Goal: Information Seeking & Learning: Learn about a topic

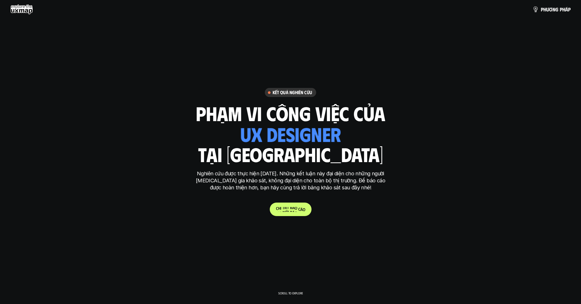
click at [294, 213] on link "C h i t i ế t b á o c á o" at bounding box center [291, 209] width 42 height 13
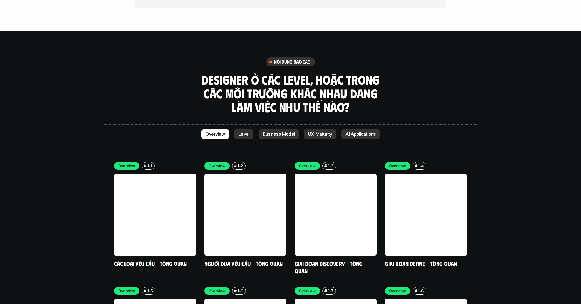
scroll to position [1476, 0]
click at [236, 129] on link "Level" at bounding box center [243, 133] width 19 height 9
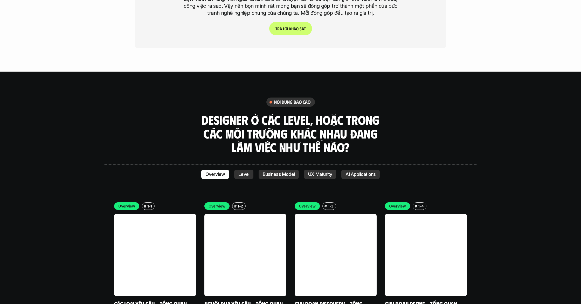
scroll to position [1436, 0]
click at [178, 214] on link at bounding box center [155, 255] width 82 height 82
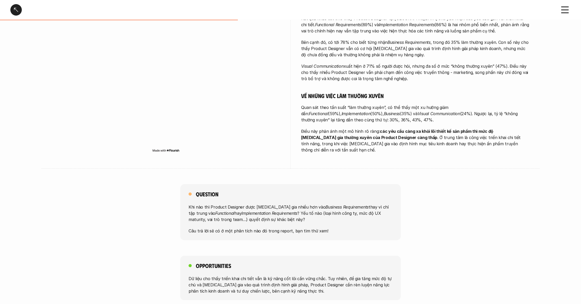
scroll to position [205, 0]
click at [242, 210] on p "Khi nào thì Product Designer được tham gia nhiều hơn vào Business Requirements …" at bounding box center [291, 212] width 204 height 19
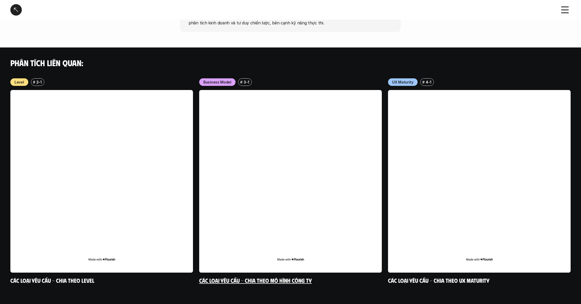
scroll to position [473, 0]
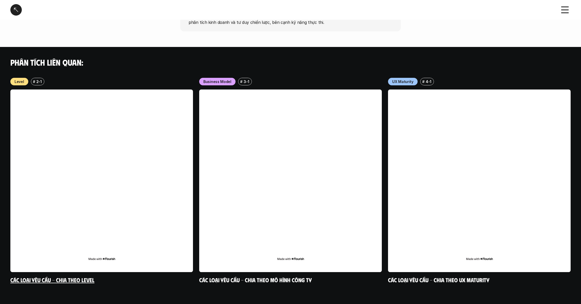
click at [118, 210] on link at bounding box center [101, 180] width 183 height 183
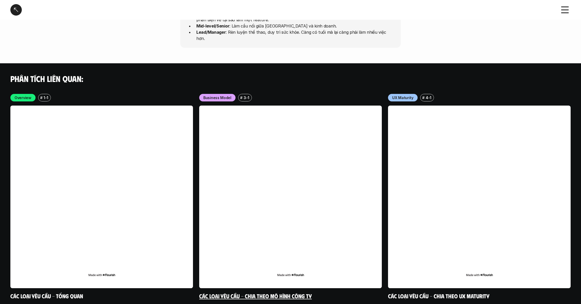
scroll to position [1446, 0]
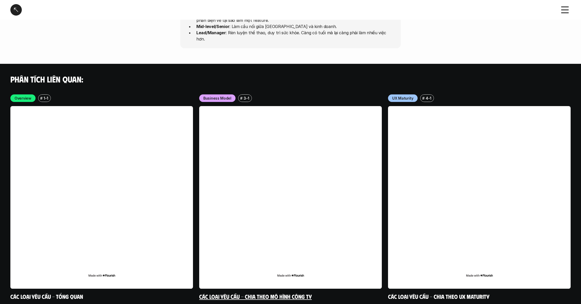
click at [265, 230] on link at bounding box center [290, 197] width 183 height 183
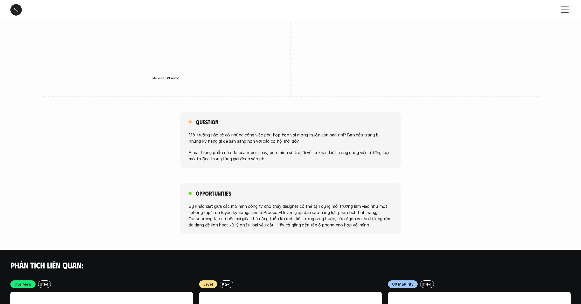
scroll to position [845, 0]
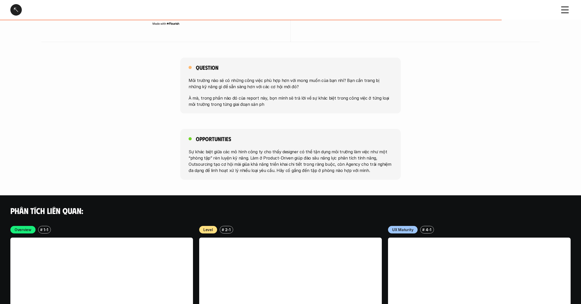
click at [245, 213] on h4 "Phân tích liên quan:" at bounding box center [290, 211] width 560 height 10
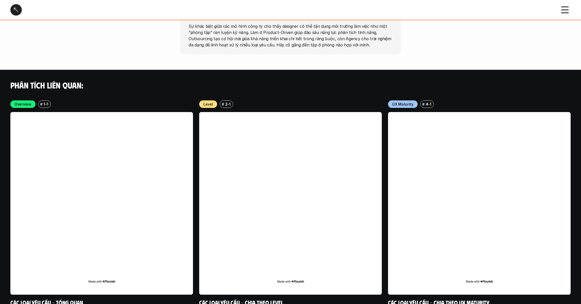
scroll to position [1001, 0]
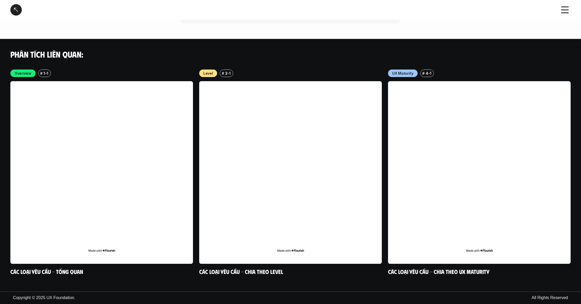
click at [11, 11] on div at bounding box center [15, 9] width 11 height 11
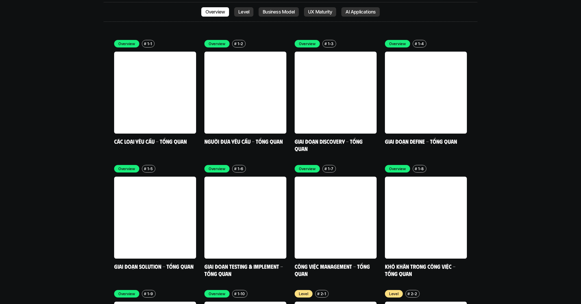
scroll to position [1599, 0]
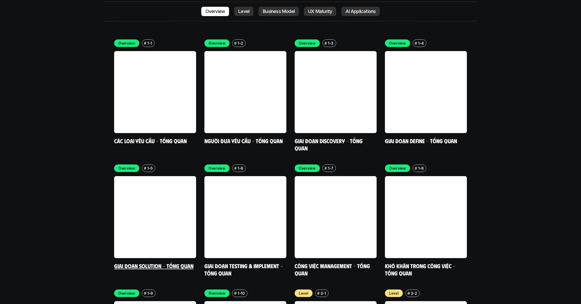
click at [153, 199] on link at bounding box center [155, 217] width 82 height 82
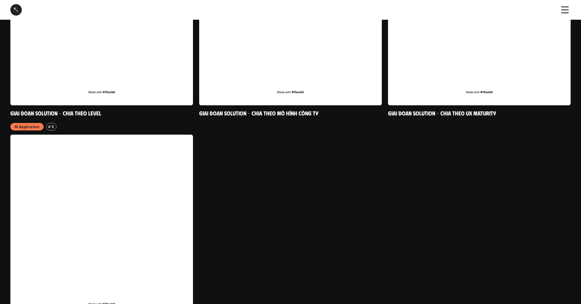
scroll to position [724, 0]
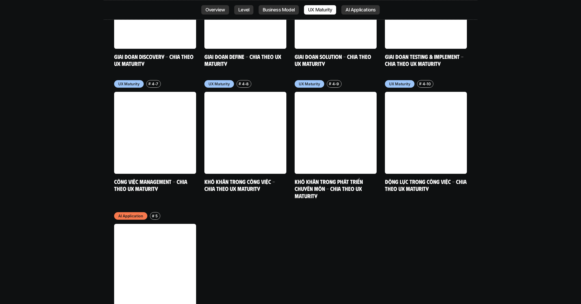
scroll to position [2694, 0]
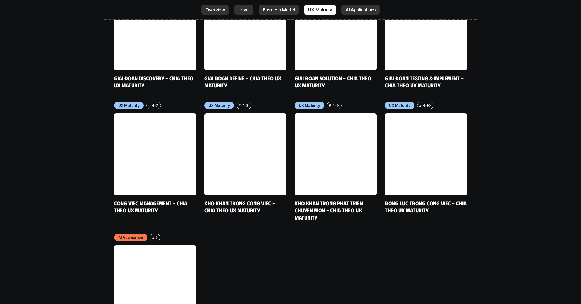
click at [463, 234] on div "AI Application # 5 Cách Product Designer ứng dụng AI vào công việc" at bounding box center [290, 290] width 353 height 112
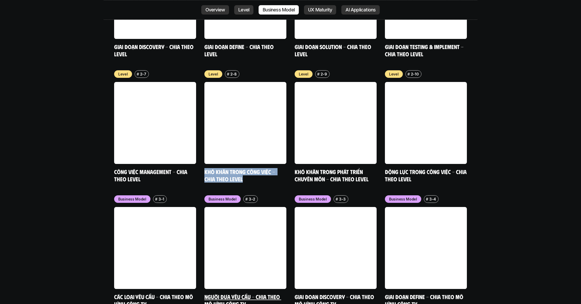
scroll to position [2069, 0]
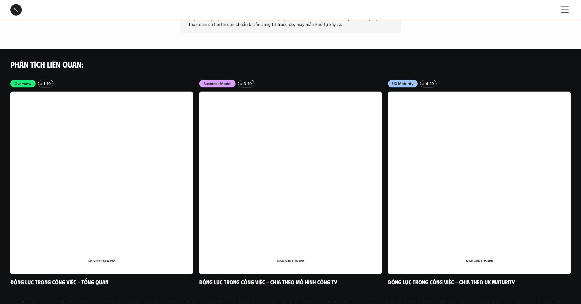
scroll to position [1424, 0]
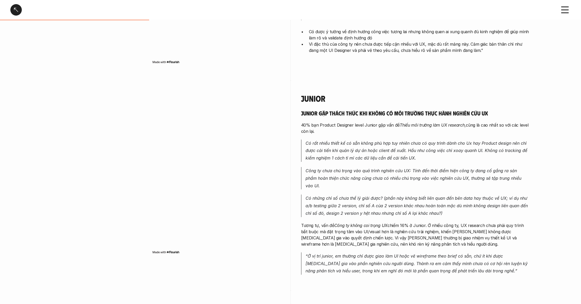
scroll to position [415, 0]
click at [504, 272] on div "Junior Junior gặp thách thức khi không có môi trường thực hành nghiên cứu UX 40…" at bounding box center [415, 185] width 228 height 210
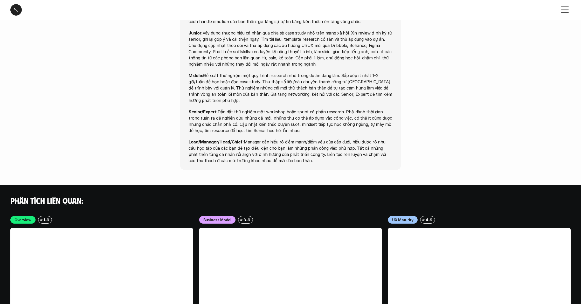
scroll to position [1573, 0]
